Goal: Task Accomplishment & Management: Use online tool/utility

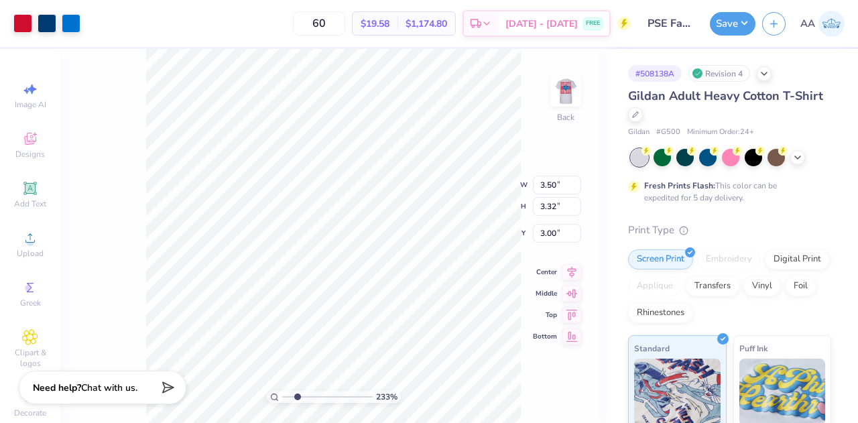
drag, startPoint x: 286, startPoint y: 397, endPoint x: 297, endPoint y: 397, distance: 11.4
type input "2.33"
click at [297, 397] on input "range" at bounding box center [327, 397] width 90 height 12
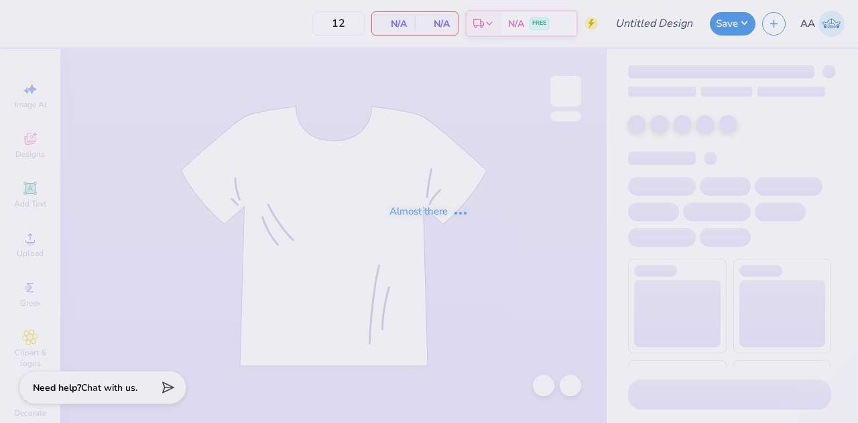
type input "PSE Fall Rush"
type input "24"
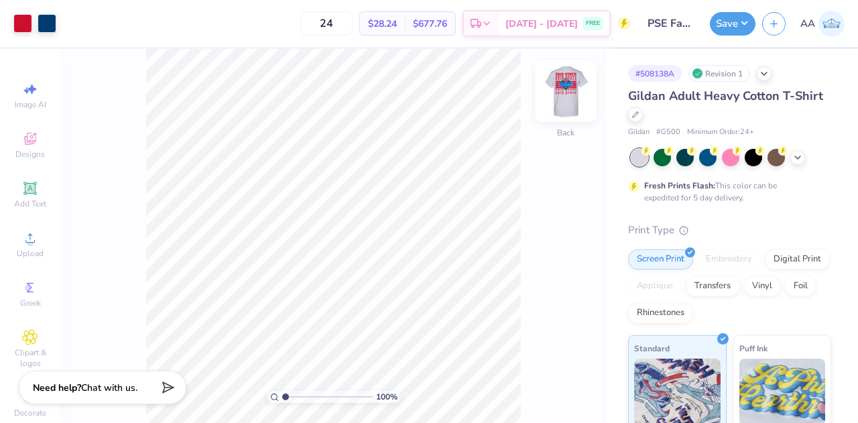
click at [569, 92] on img at bounding box center [566, 91] width 54 height 54
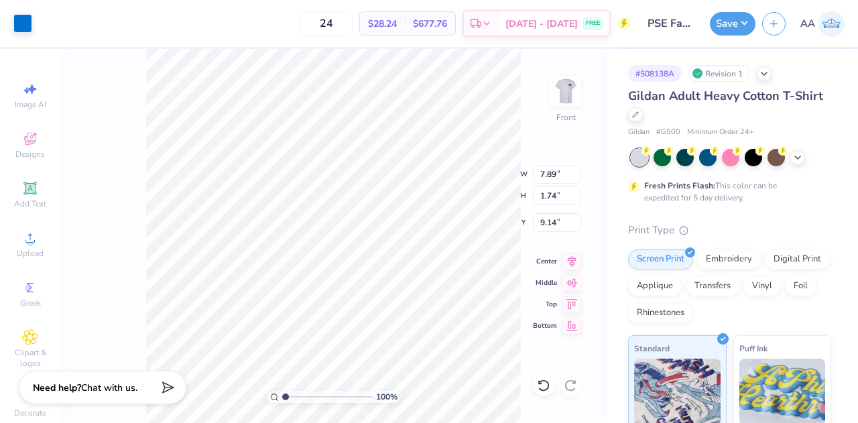
type input "1.51"
type input "7.45"
type input "1.74"
type input "9.14"
click at [18, 19] on div at bounding box center [22, 22] width 19 height 19
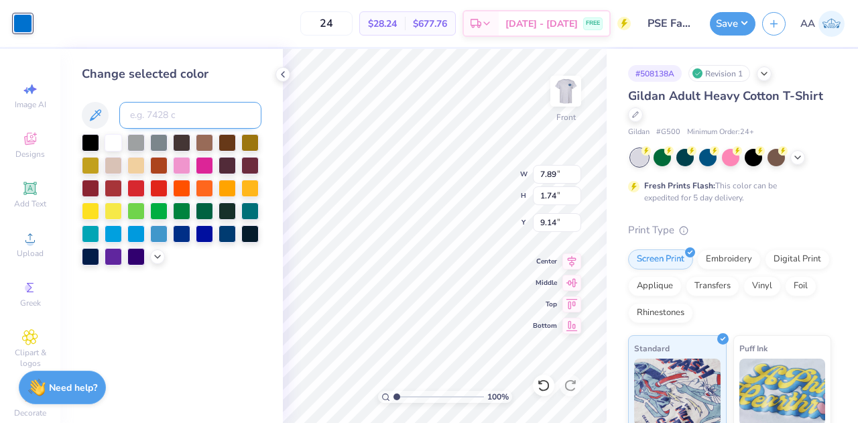
click at [176, 113] on input at bounding box center [190, 115] width 142 height 27
type input "534"
click at [282, 72] on icon at bounding box center [282, 74] width 11 height 11
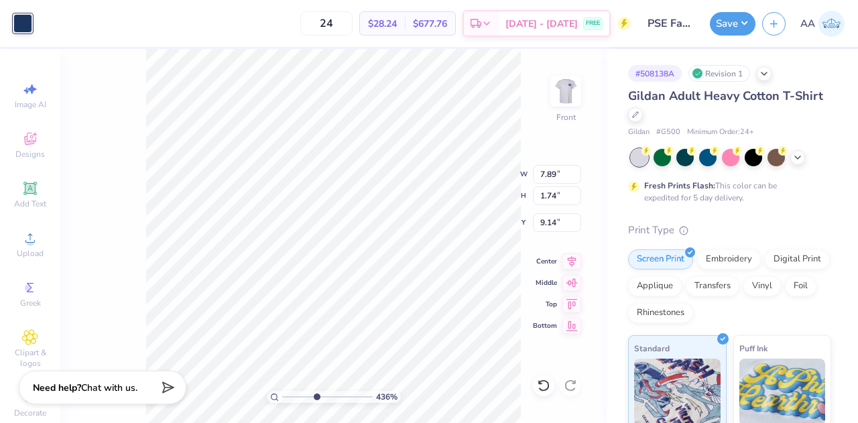
drag, startPoint x: 283, startPoint y: 395, endPoint x: 316, endPoint y: 397, distance: 32.9
type input "4.41"
click at [316, 397] on input "range" at bounding box center [327, 397] width 90 height 12
type input "1.51"
type input "7.45"
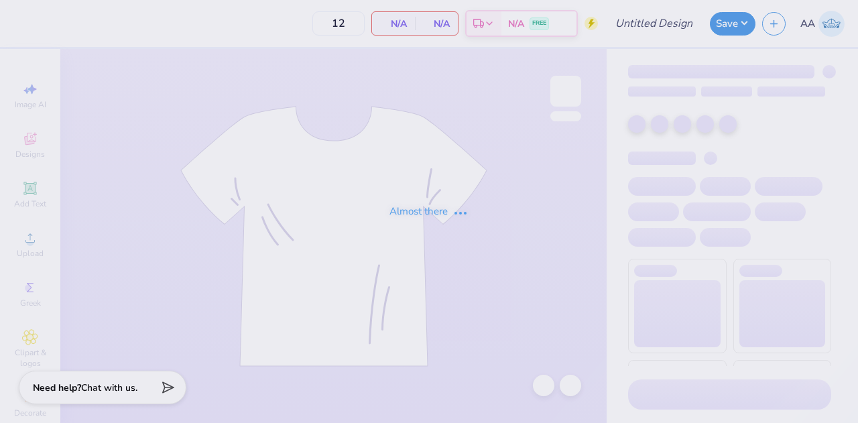
type input "PSE Fall Rush"
type input "24"
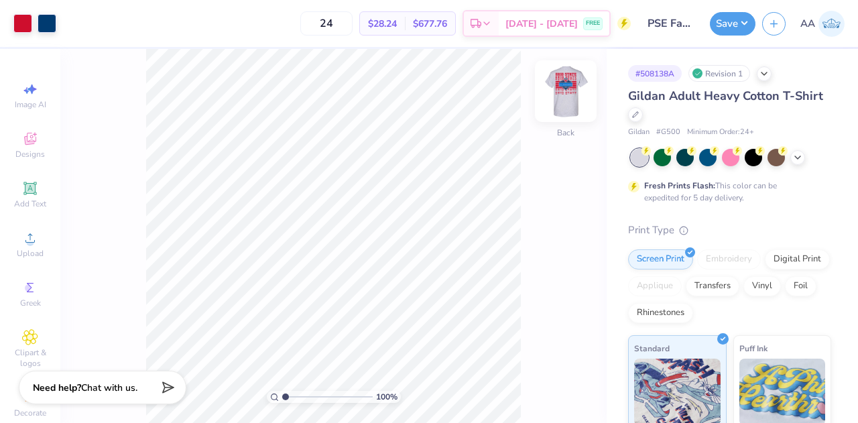
click at [579, 88] on img at bounding box center [566, 91] width 54 height 54
click at [89, 403] on div "Need help? Chat with us." at bounding box center [103, 388] width 168 height 34
drag, startPoint x: 286, startPoint y: 396, endPoint x: 299, endPoint y: 397, distance: 12.8
click at [299, 397] on input "range" at bounding box center [327, 397] width 90 height 12
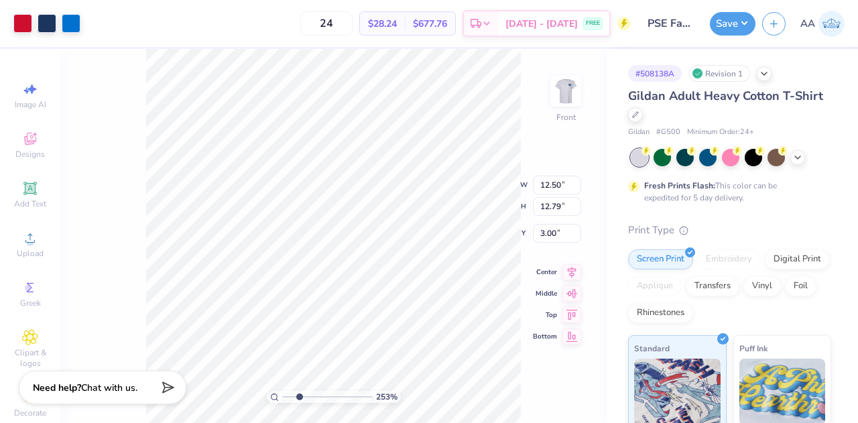
type input "1"
